Goal: Task Accomplishment & Management: Use online tool/utility

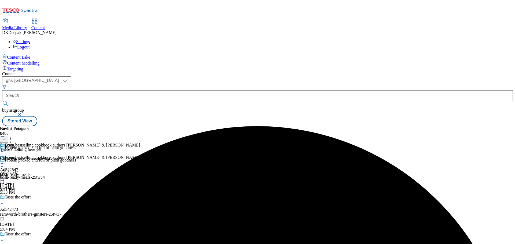
select select "ghs-[GEOGRAPHIC_DATA]"
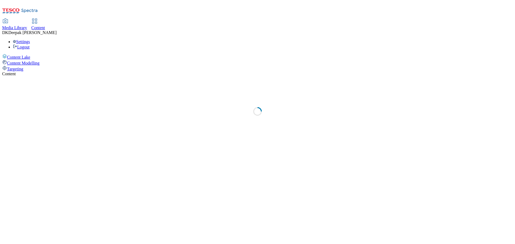
select select "ghs-[GEOGRAPHIC_DATA]"
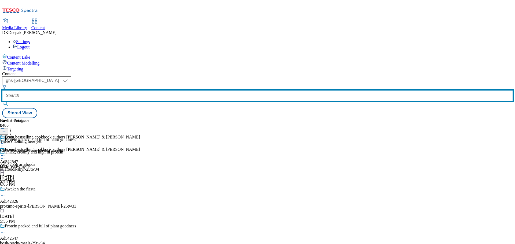
click at [124, 90] on input "text" at bounding box center [257, 95] width 511 height 11
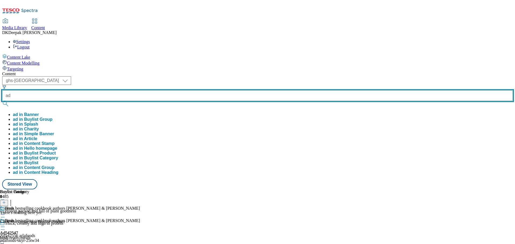
paste input "542326"
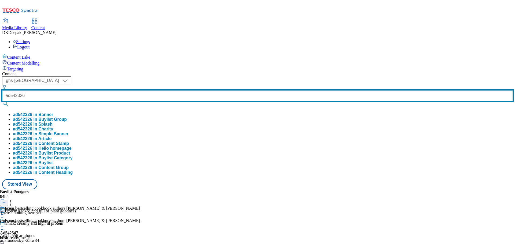
type input "ad542326"
click at [2, 101] on button "submit" at bounding box center [6, 103] width 8 height 5
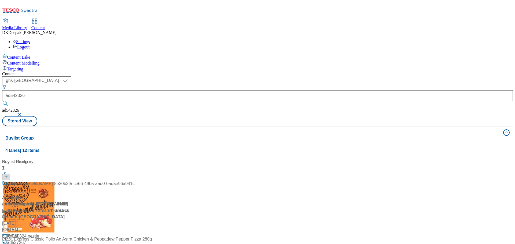
click at [60, 134] on div "Content ( optional ) ghs-roi ghs-[GEOGRAPHIC_DATA] ghs-uk ad542326 ad542326 Sto…" at bounding box center [257, 216] width 511 height 289
click at [69, 201] on div "/ proximo-spirits-[PERSON_NAME]-25tw33 / proximo-spirits-[PERSON_NAME]" at bounding box center [35, 210] width 67 height 19
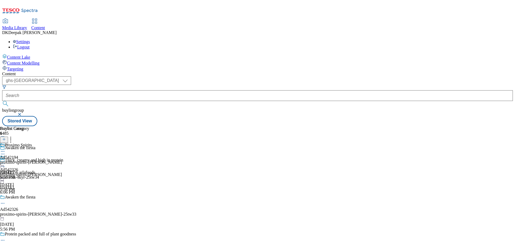
click at [5, 201] on icon at bounding box center [2, 203] width 5 height 5
click at [25, 212] on button "Edit" at bounding box center [18, 215] width 14 height 6
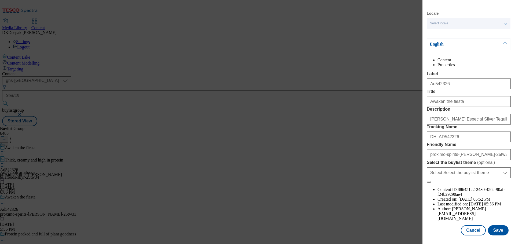
scroll to position [27, 0]
click at [469, 229] on button "Cancel" at bounding box center [473, 231] width 25 height 10
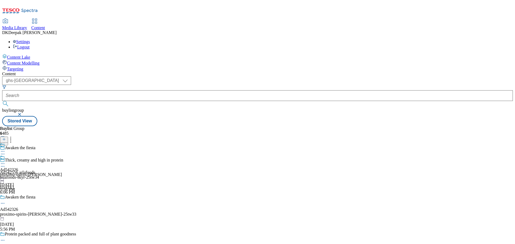
scroll to position [6, 0]
click at [62, 172] on div "proximo-spirits-[PERSON_NAME]" at bounding box center [31, 174] width 62 height 5
click at [5, 161] on icon at bounding box center [2, 163] width 5 height 5
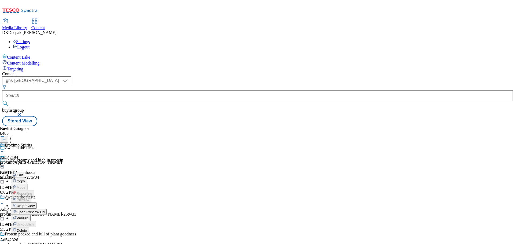
click at [25, 172] on button "Edit" at bounding box center [18, 175] width 14 height 6
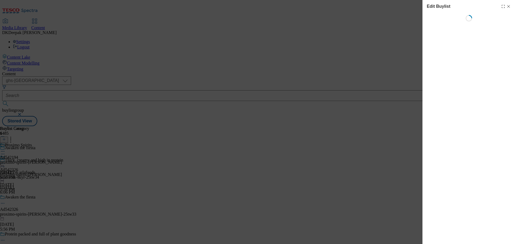
select select "tactical"
select select "supplier funded short term 1-3 weeks"
select select "dunnhumby"
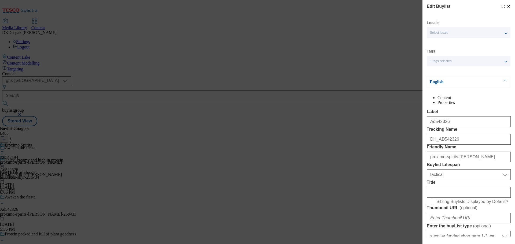
select select "Banner"
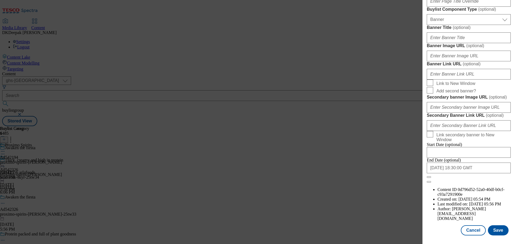
scroll to position [564, 0]
click at [466, 226] on button "Cancel" at bounding box center [473, 231] width 25 height 10
select select "tactical"
select select "supplier funded short term 1-3 weeks"
select select "dunnhumby"
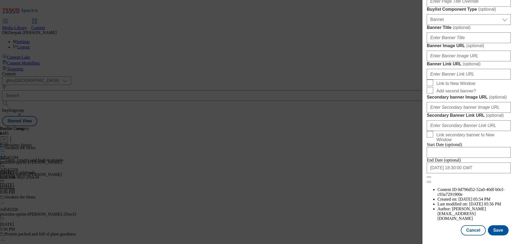
select select "Banner"
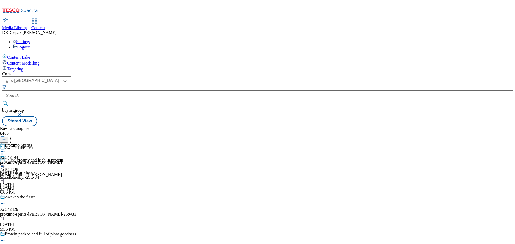
scroll to position [444, 0]
click at [62, 143] on div "Proximo Spirits Ad542194 proximo-spirits-[PERSON_NAME] [DATE] 5:56 PM" at bounding box center [31, 161] width 62 height 37
click at [5, 164] on circle at bounding box center [4, 164] width 1 height 1
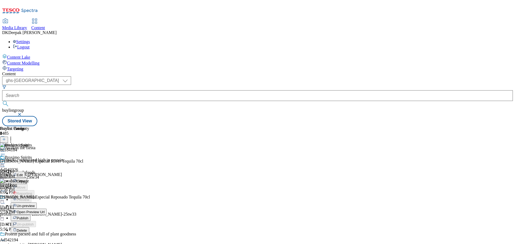
click at [25, 172] on button "Edit" at bounding box center [18, 175] width 14 height 6
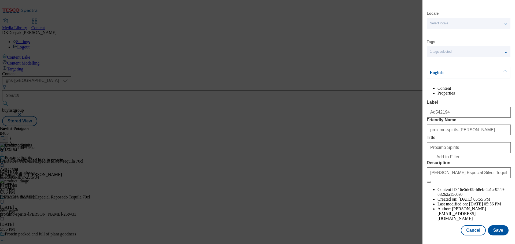
scroll to position [20, 0]
click at [470, 234] on button "Cancel" at bounding box center [473, 231] width 25 height 10
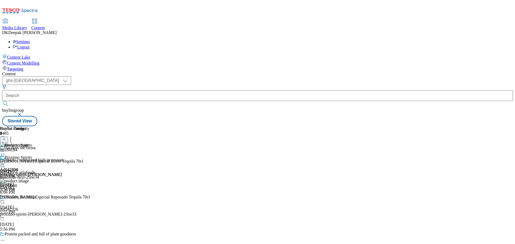
scroll to position [0, 0]
